Goal: Navigation & Orientation: Understand site structure

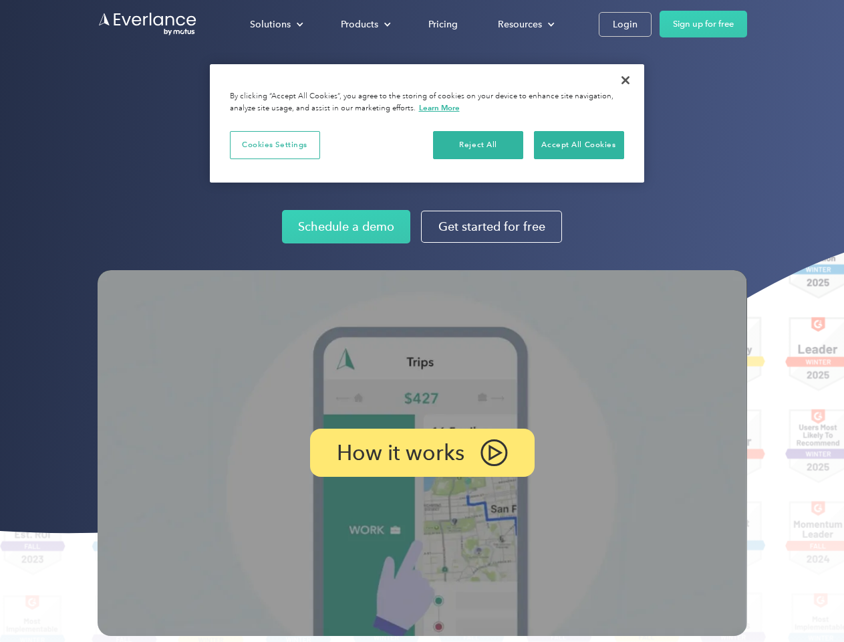
click at [422, 321] on img at bounding box center [423, 453] width 650 height 366
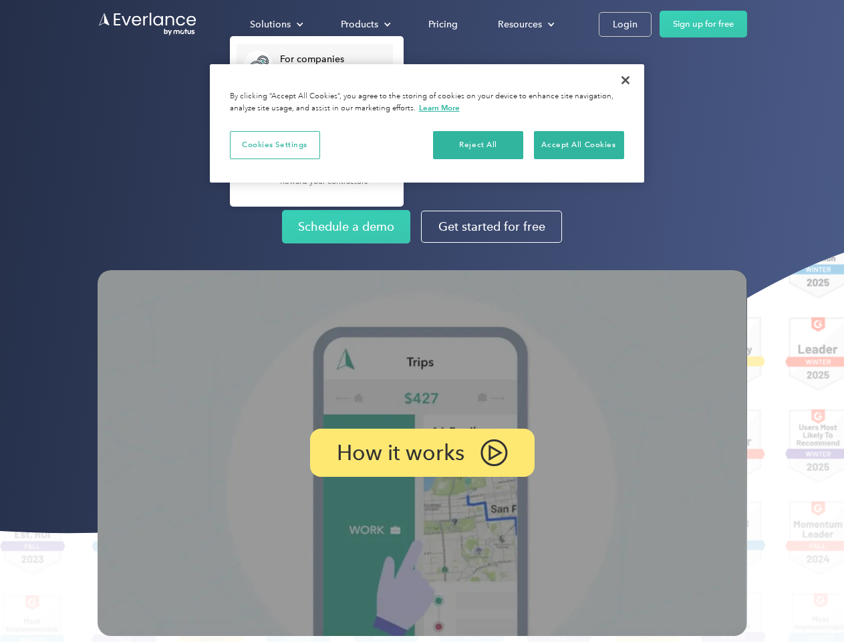
click at [276, 24] on div "Solutions" at bounding box center [270, 24] width 41 height 17
click at [364, 24] on div "Products" at bounding box center [359, 24] width 37 height 17
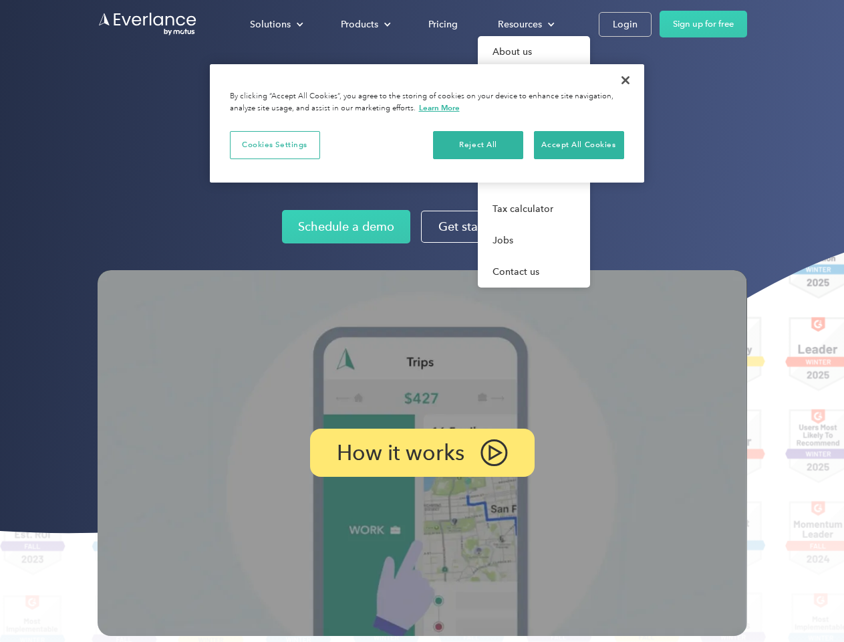
click at [525, 24] on div "Resources" at bounding box center [520, 24] width 44 height 17
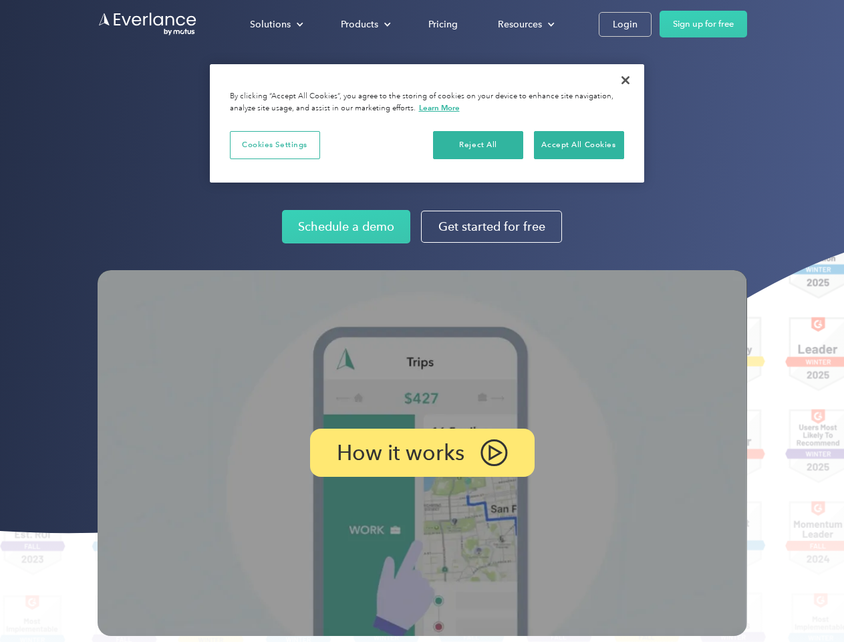
click at [422, 452] on p "How it works" at bounding box center [401, 452] width 128 height 16
click at [275, 144] on button "Cookies Settings" at bounding box center [275, 145] width 90 height 28
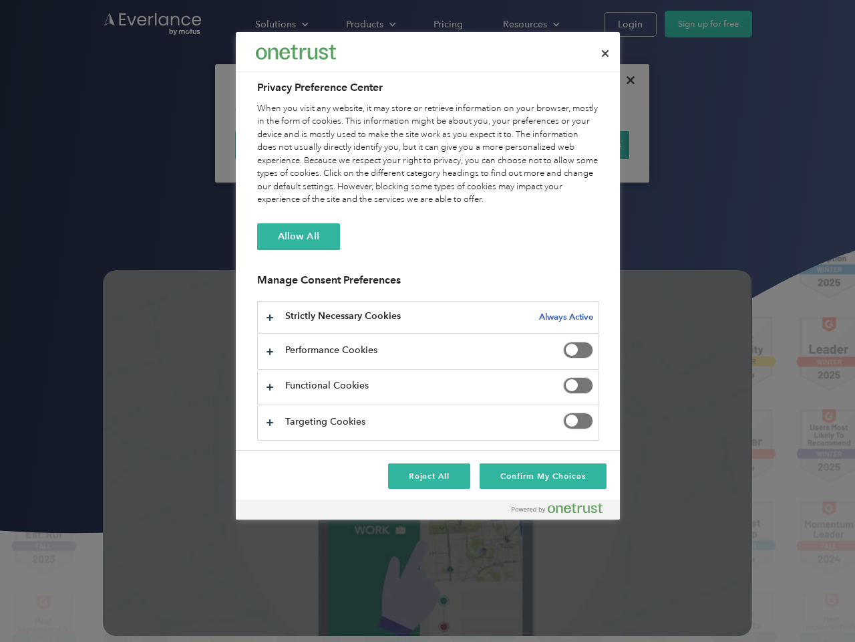
click at [478, 144] on div "When you visit any website, it may store or retrieve information on your browse…" at bounding box center [428, 154] width 342 height 104
